Goal: Transaction & Acquisition: Purchase product/service

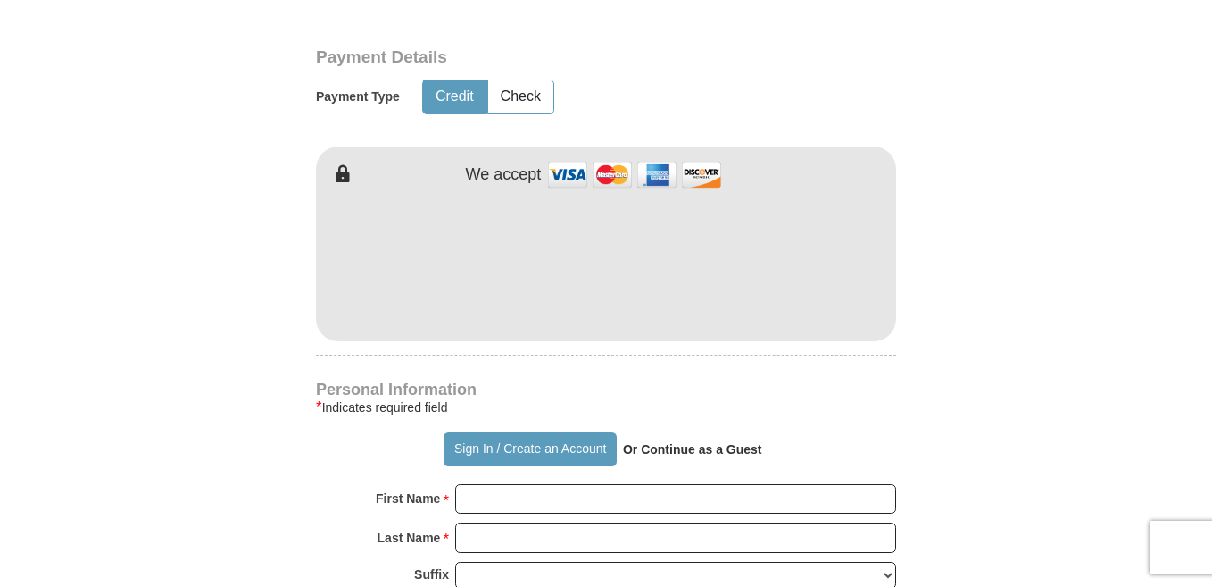
type input "30.00"
click at [476, 508] on input "First Name *" at bounding box center [675, 499] width 441 height 30
type input "Chandra"
click at [539, 546] on input "Last Name *" at bounding box center [675, 537] width 441 height 30
type input "[PERSON_NAME]"
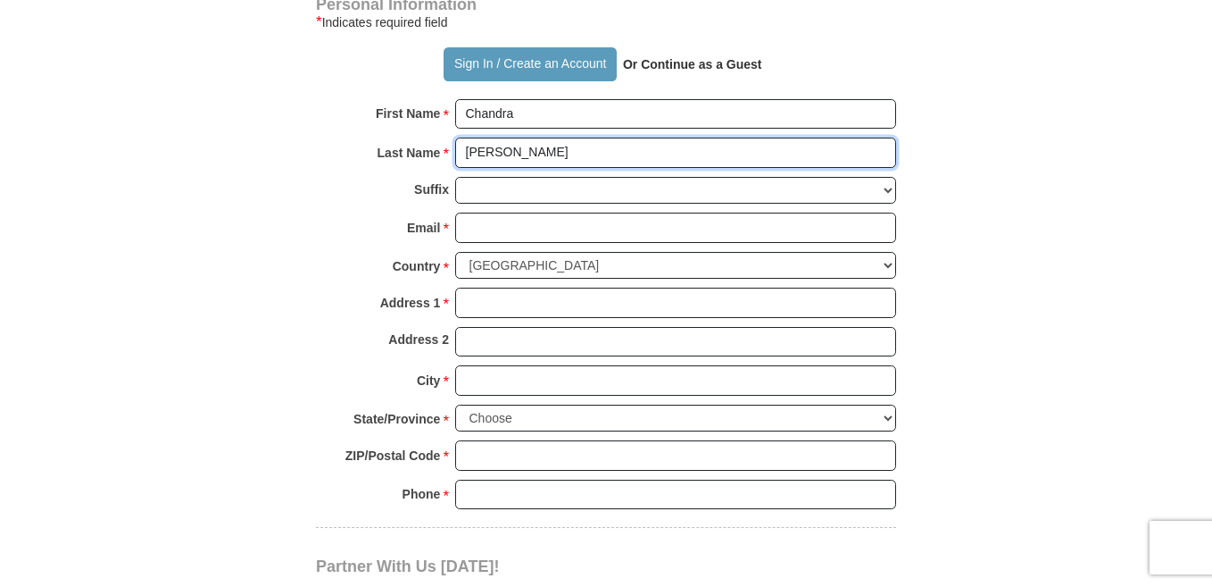
scroll to position [1276, 0]
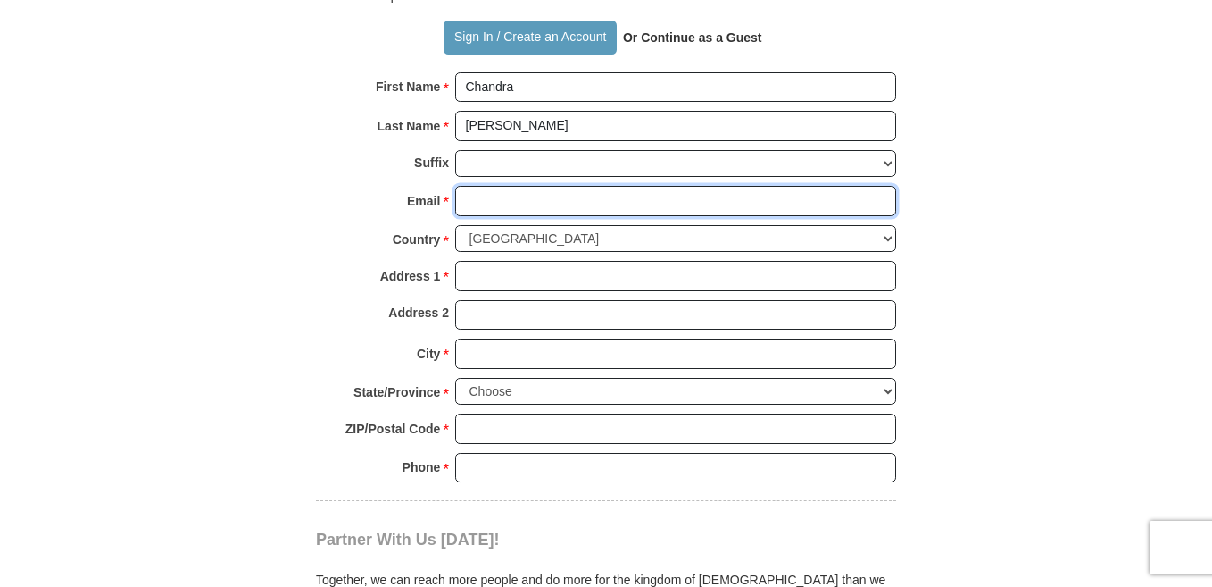
click at [512, 201] on input "Email *" at bounding box center [675, 201] width 441 height 30
type input "[EMAIL_ADDRESS][DOMAIN_NAME]"
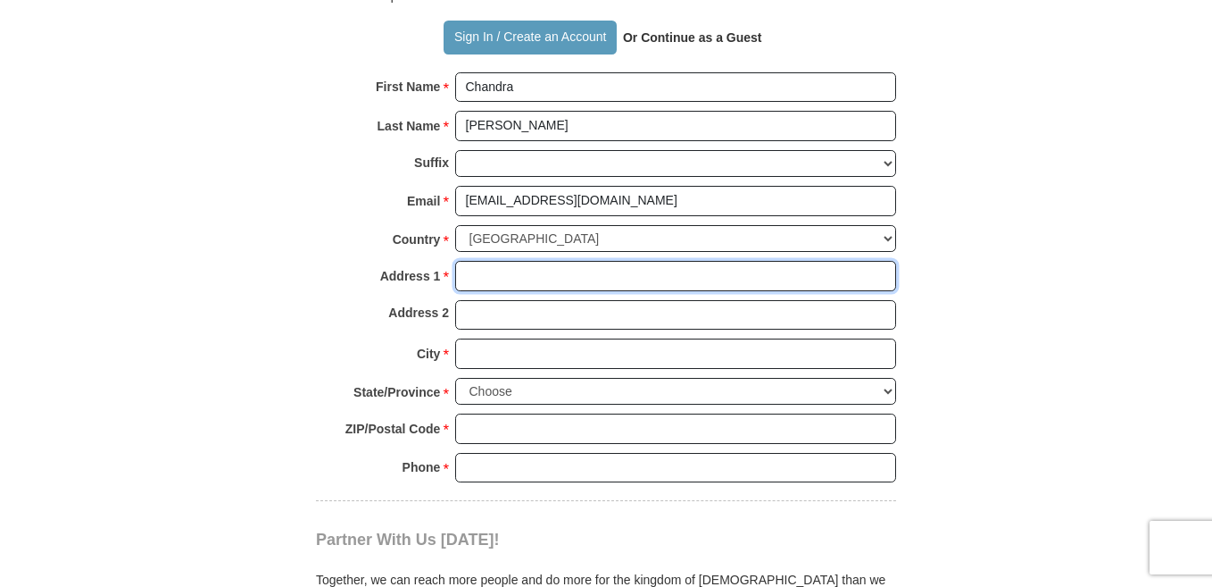
type input "[STREET_ADDRESS]"
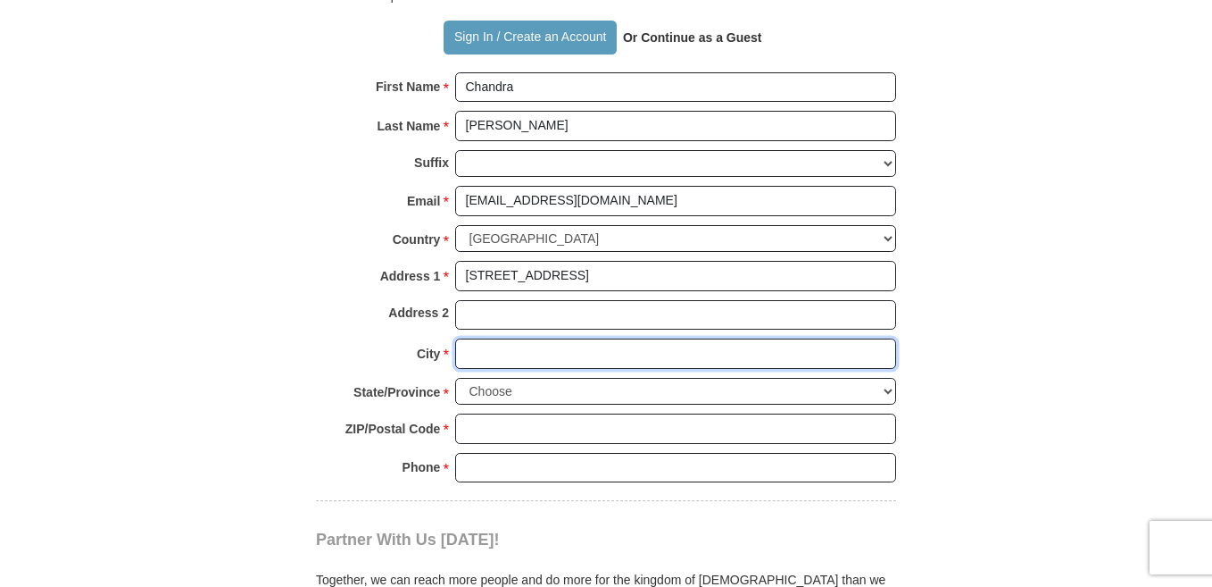
type input "[GEOGRAPHIC_DATA]"
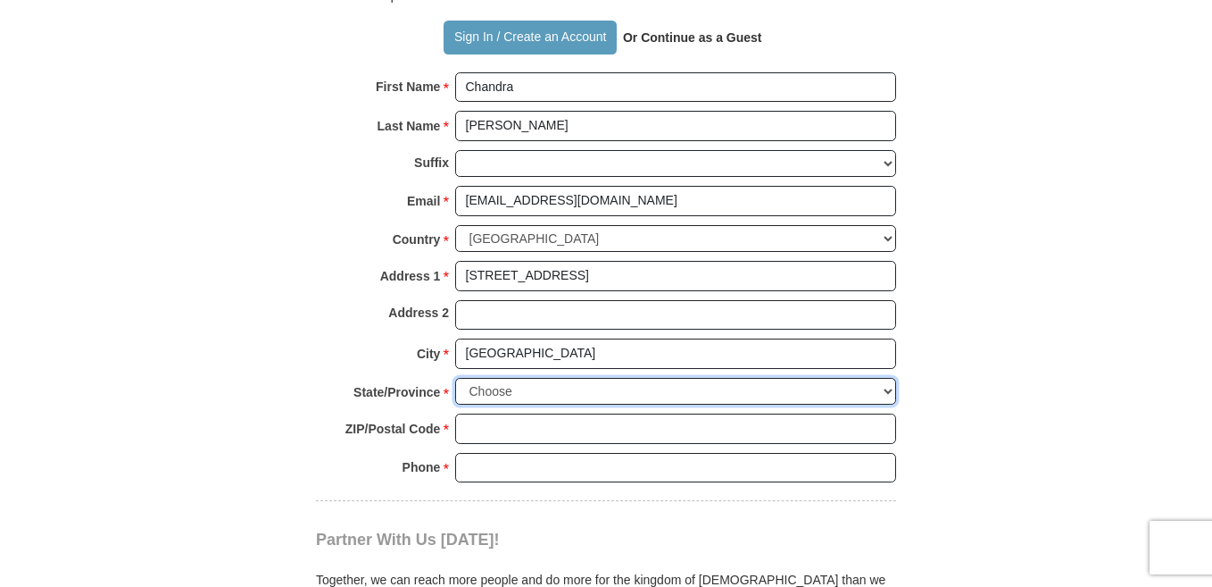
select select "OH"
type input "43040"
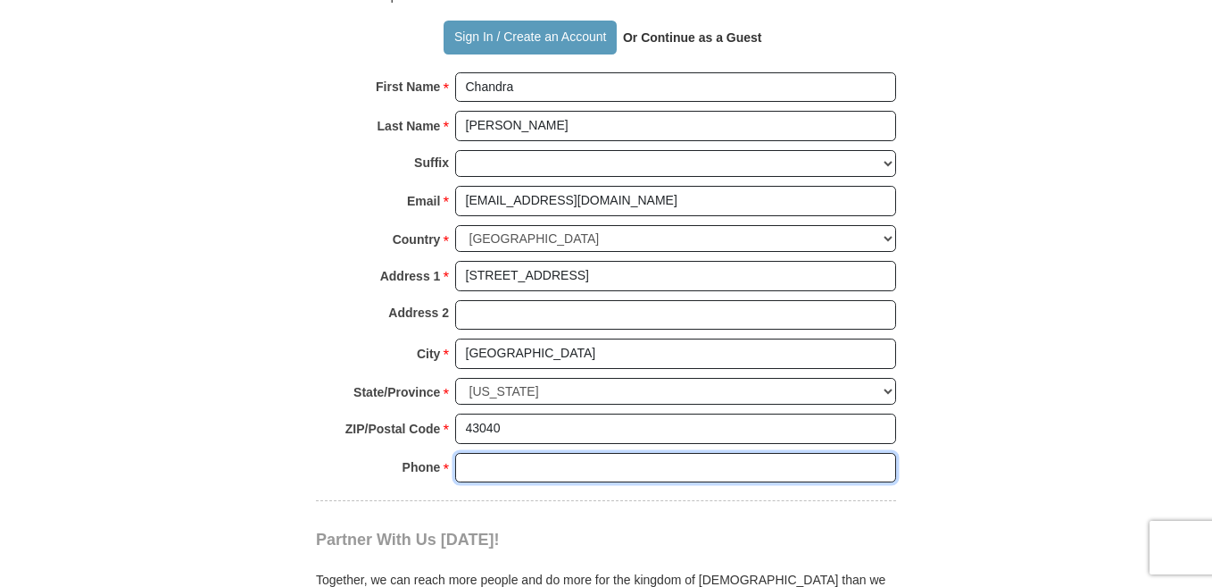
type input "6143275074"
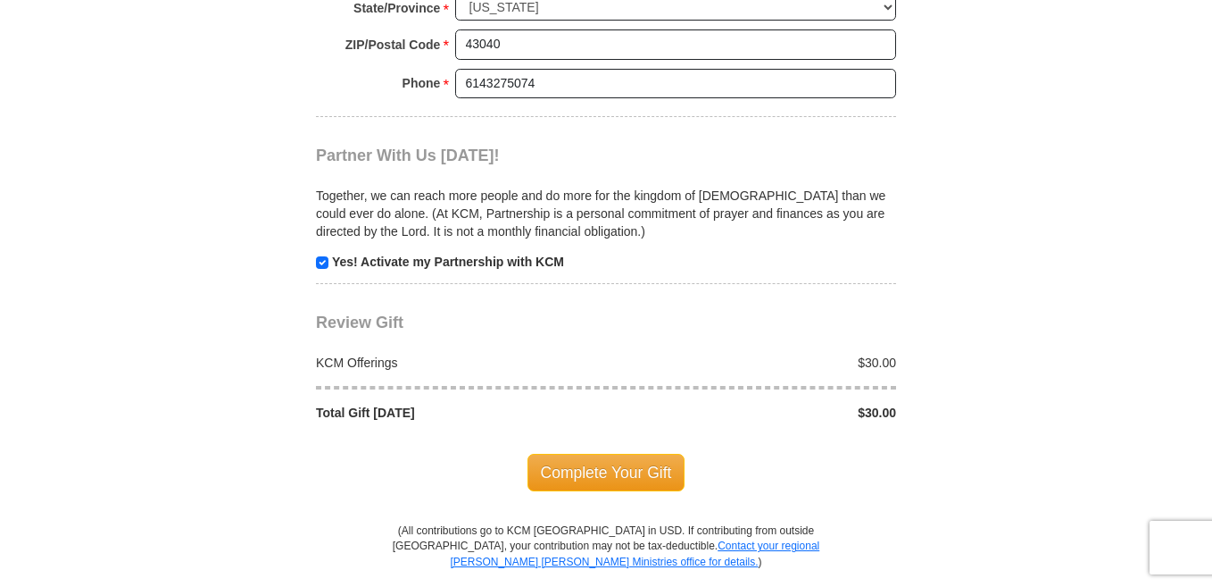
scroll to position [1671, 0]
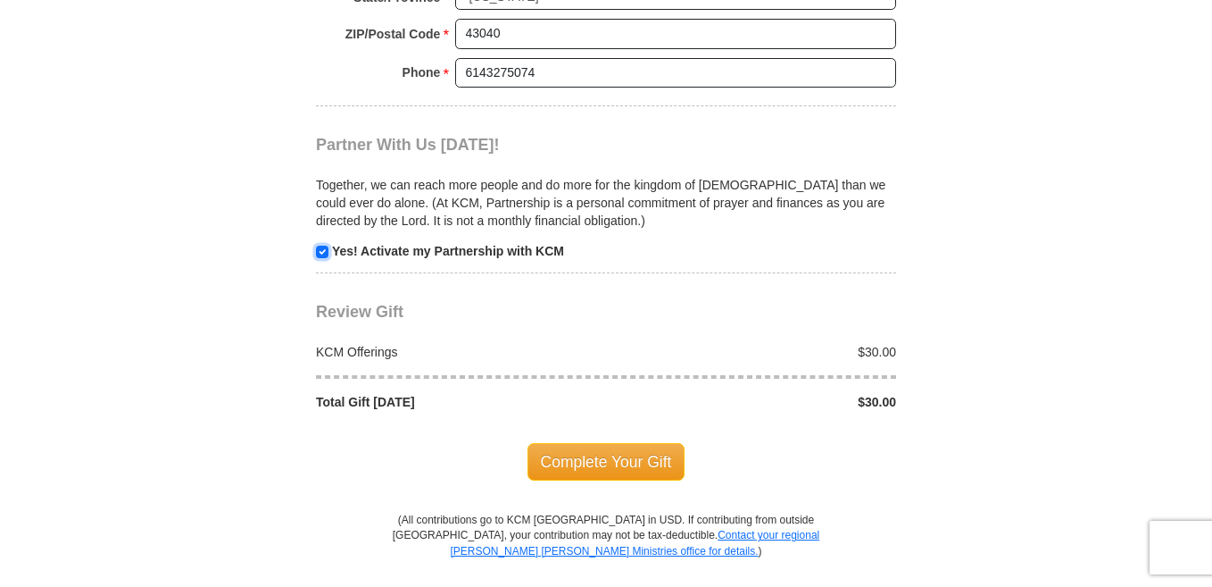
click at [321, 253] on input "checkbox" at bounding box center [322, 252] width 12 height 12
checkbox input "false"
click at [604, 460] on span "Complete Your Gift" at bounding box center [607, 461] width 158 height 37
